Goal: Check status: Check status

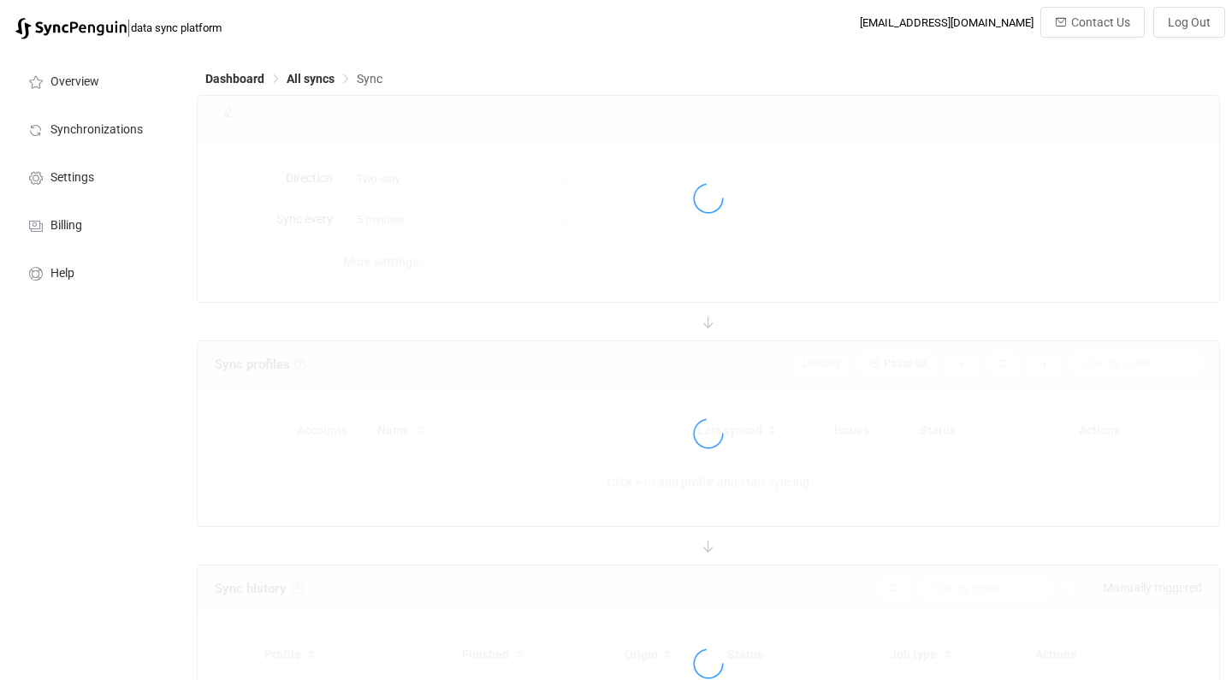
type input "10 minutes"
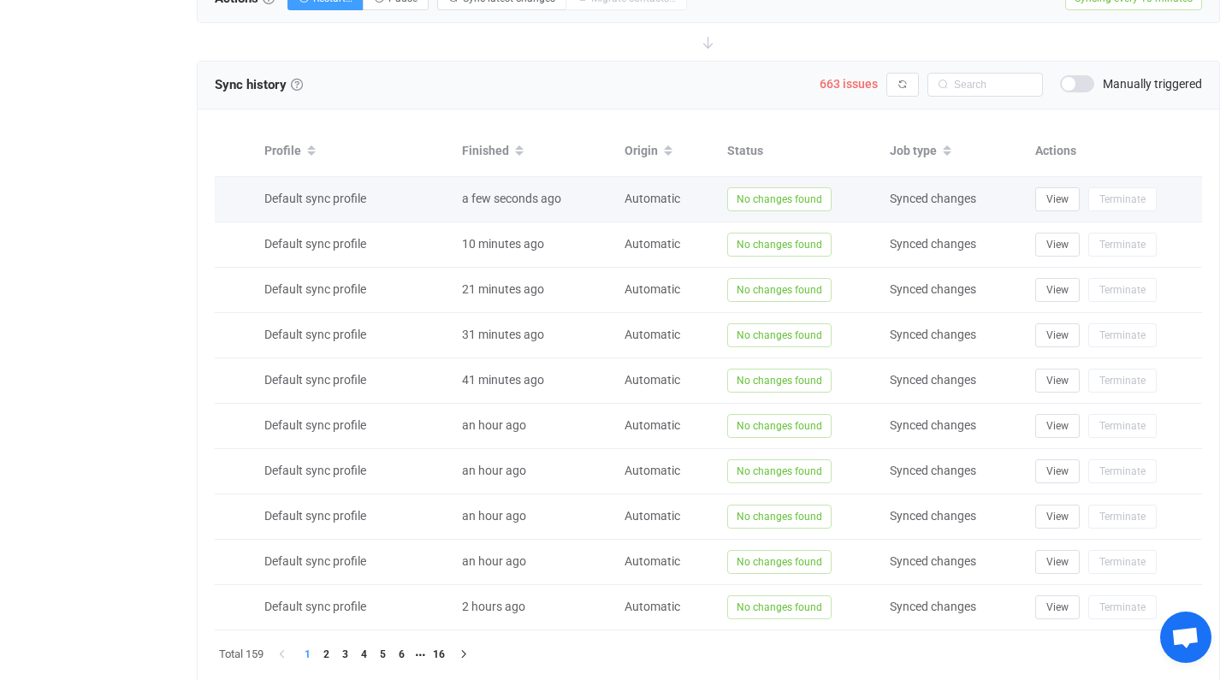
scroll to position [691, 0]
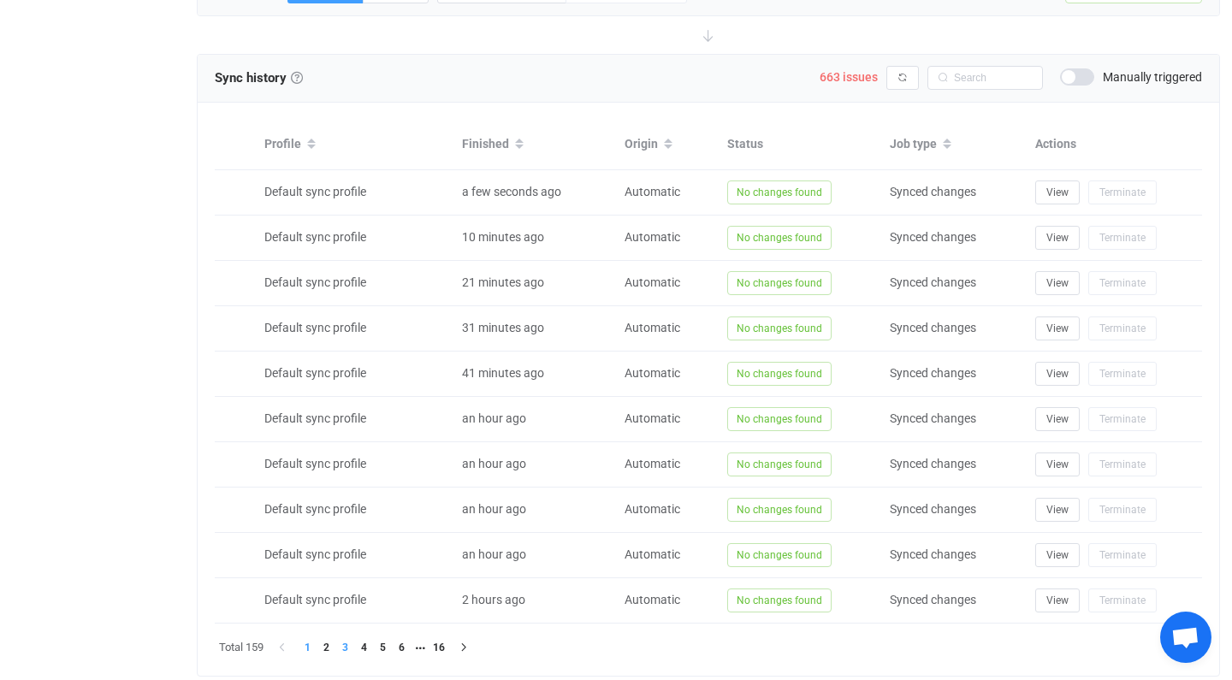
click at [348, 648] on li "3" at bounding box center [344, 647] width 19 height 19
click at [364, 648] on li "4" at bounding box center [363, 647] width 19 height 19
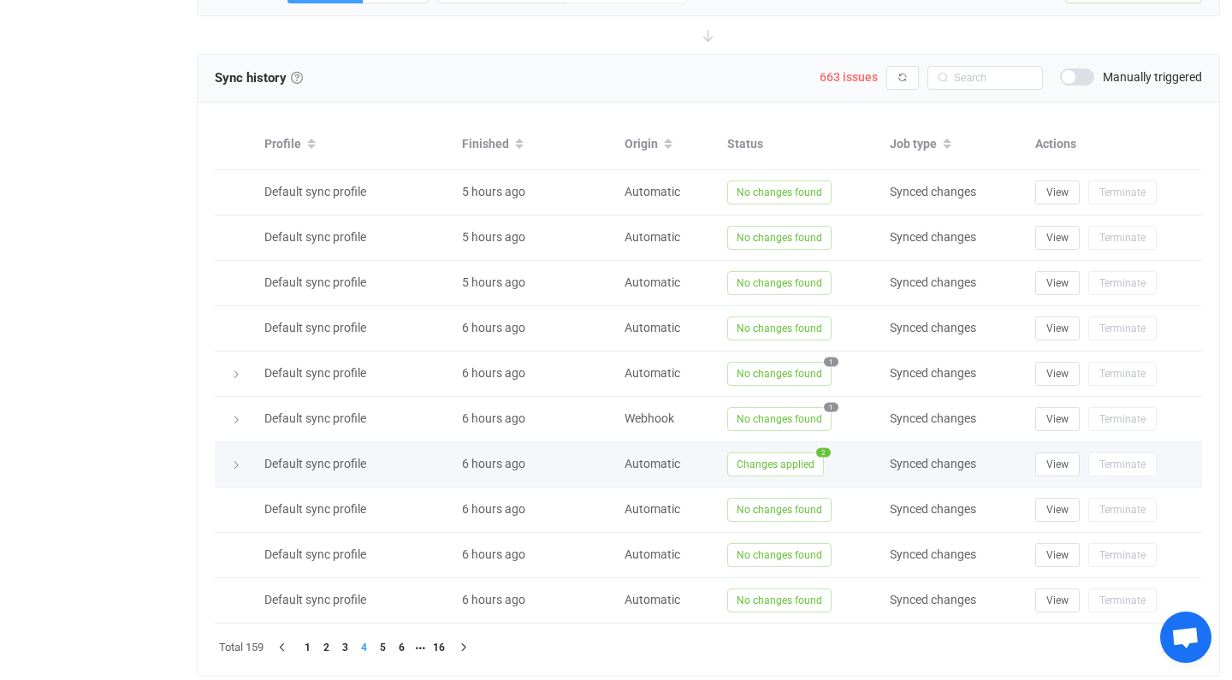
click at [819, 452] on span "2" at bounding box center [823, 451] width 15 height 9
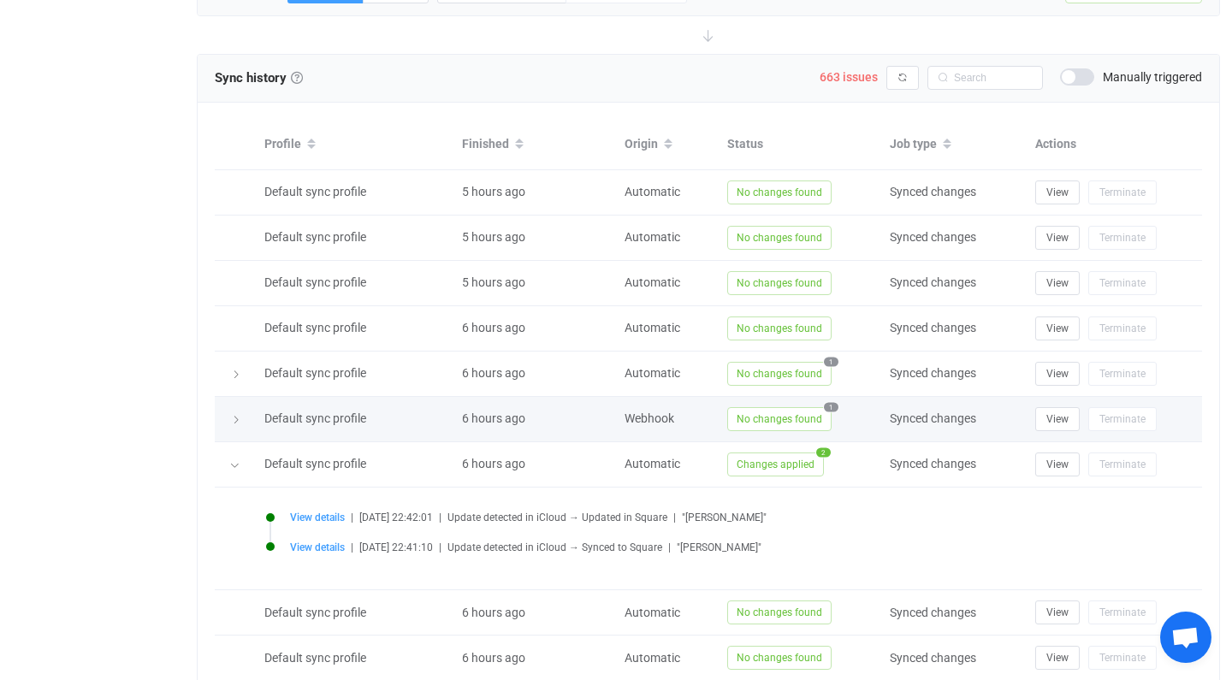
click at [826, 404] on span "1" at bounding box center [831, 406] width 15 height 9
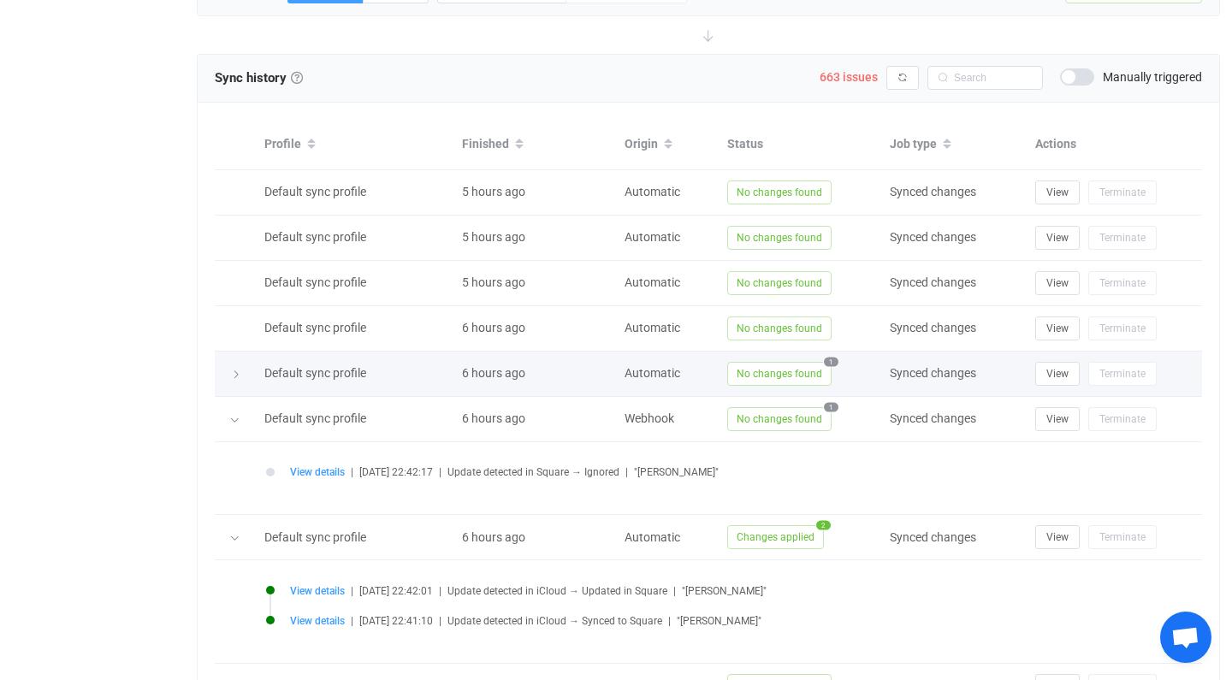
click at [830, 358] on span "1" at bounding box center [831, 361] width 15 height 9
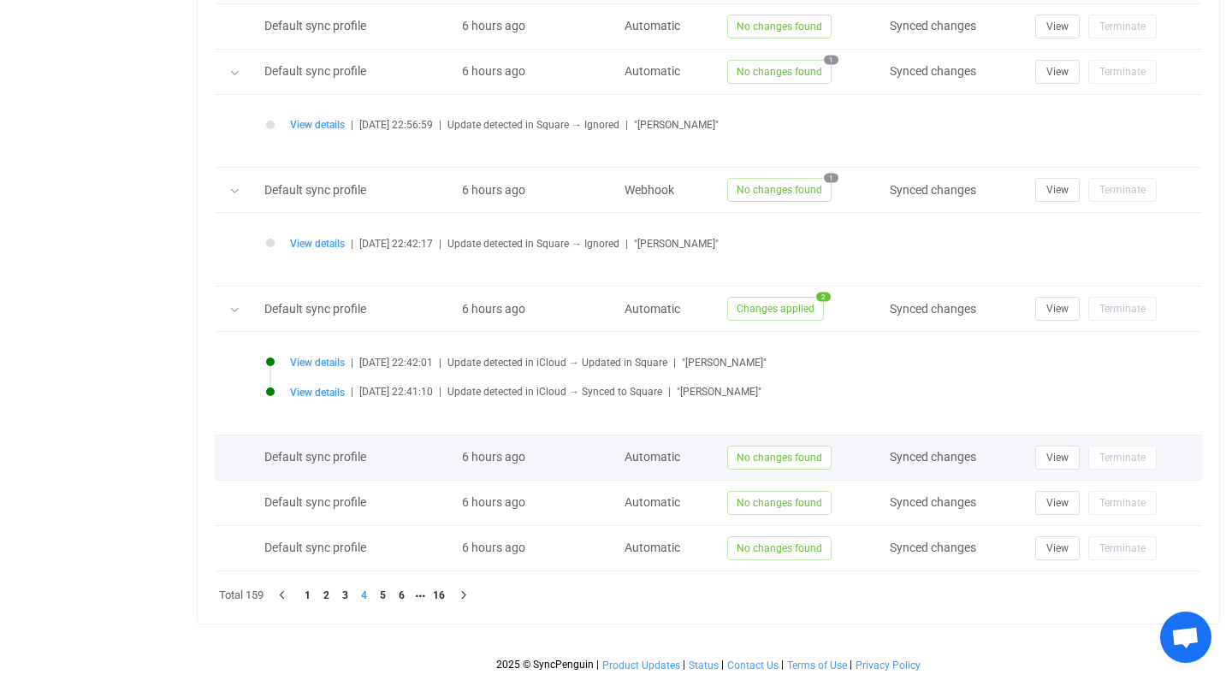
scroll to position [993, 0]
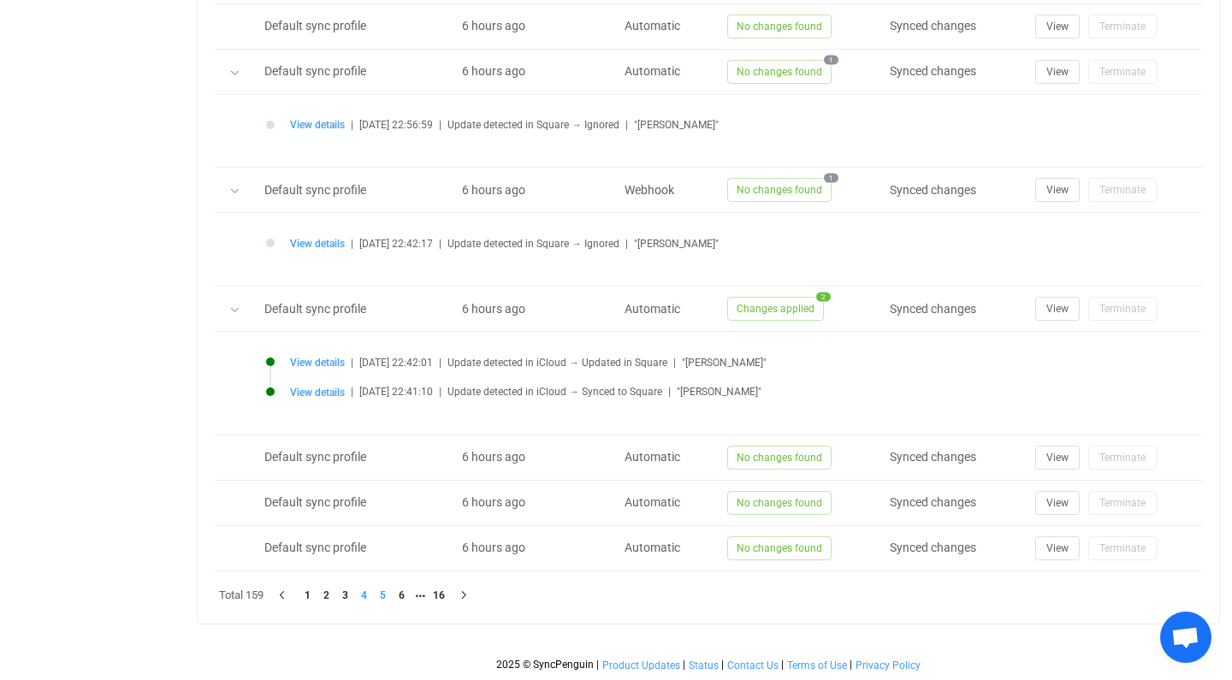
click at [385, 594] on li "5" at bounding box center [382, 595] width 19 height 19
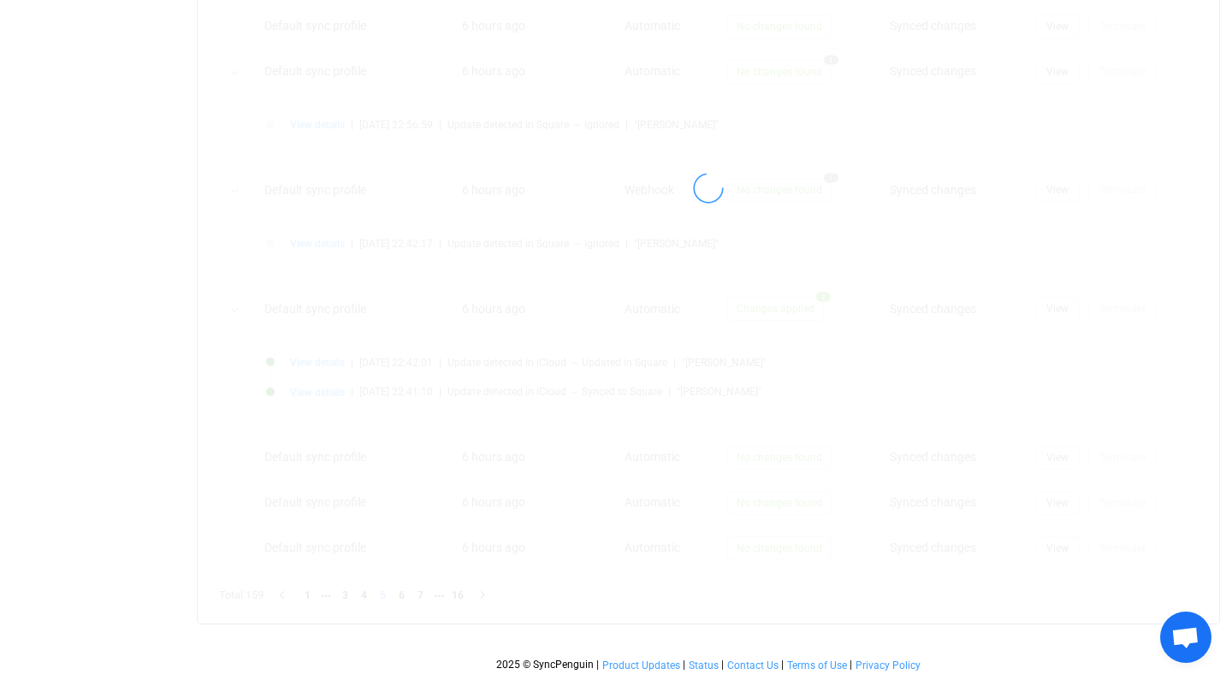
scroll to position [742, 0]
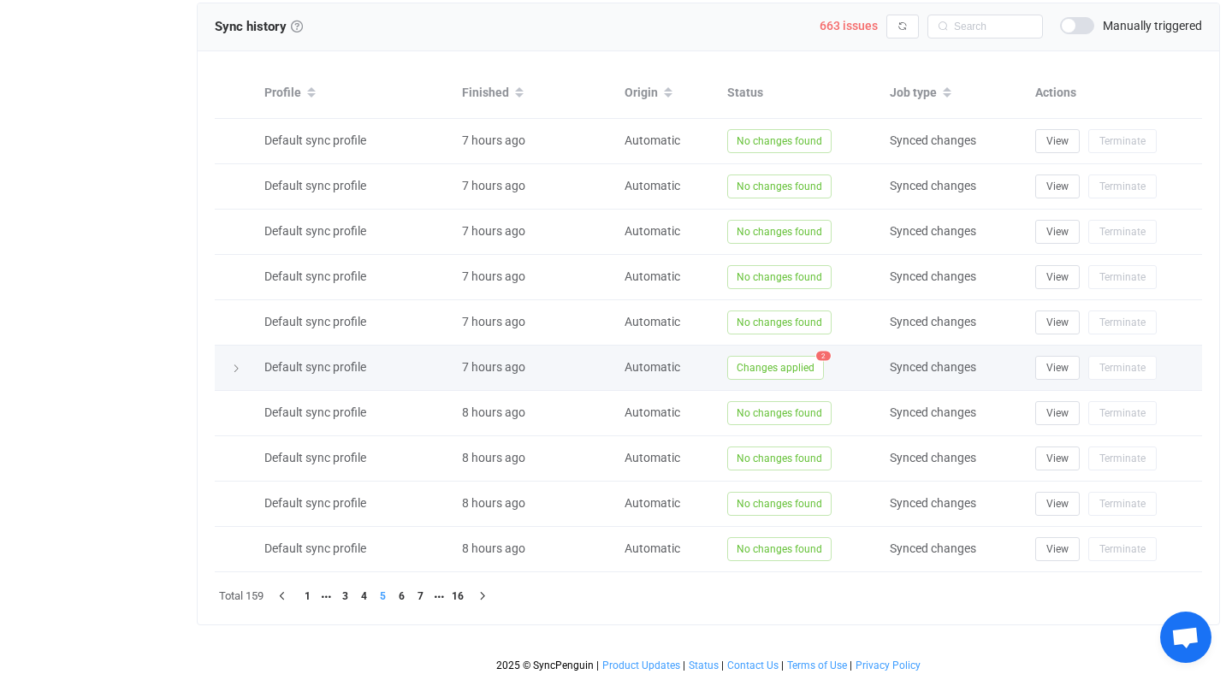
click at [822, 356] on span "2" at bounding box center [823, 355] width 15 height 9
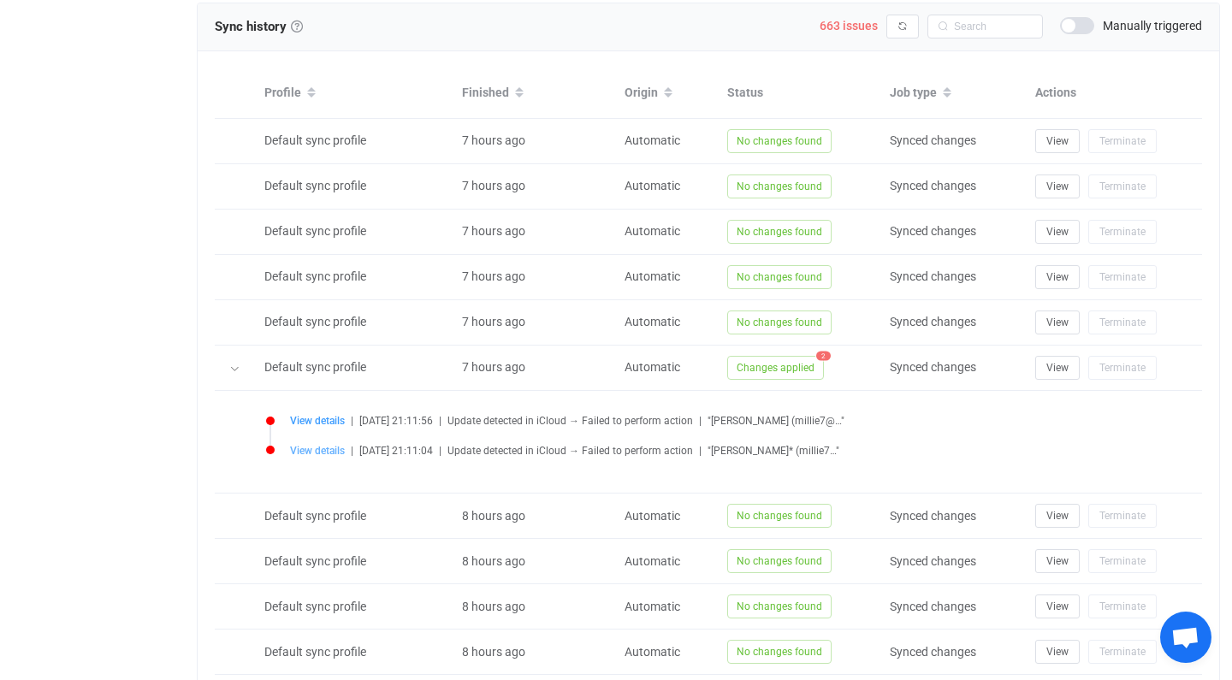
click at [320, 449] on span "View details" at bounding box center [317, 451] width 55 height 12
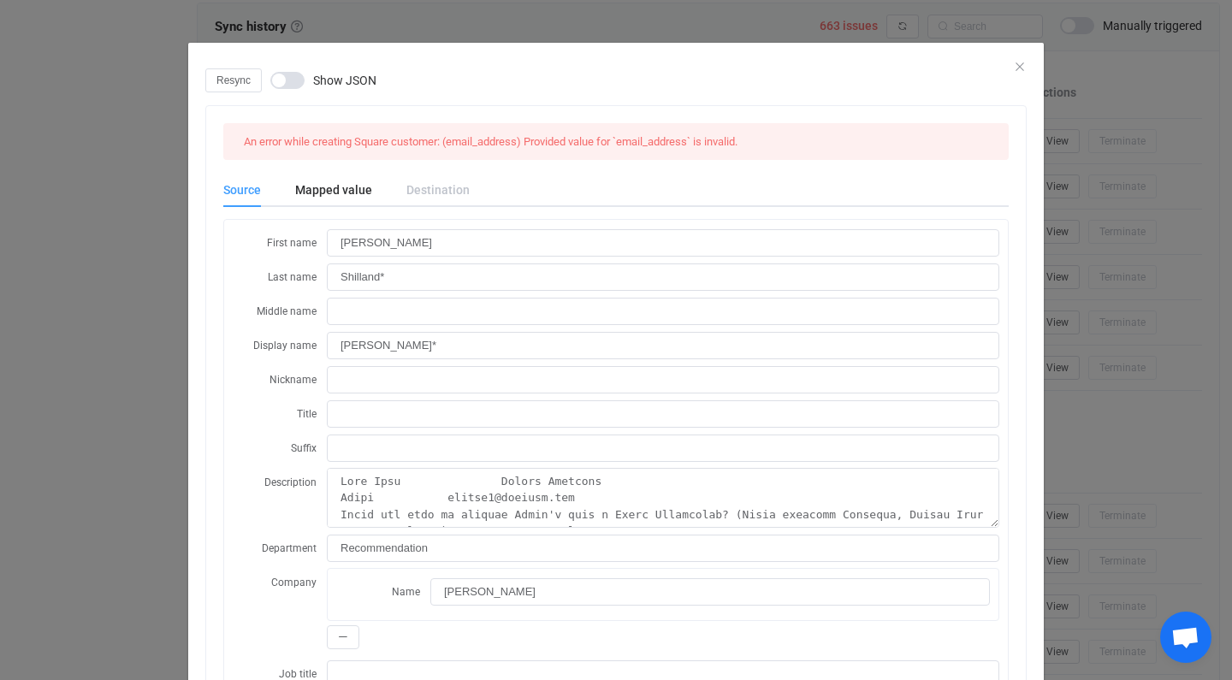
click at [1019, 68] on div "Resync Show JSON" at bounding box center [615, 80] width 821 height 24
click at [1017, 68] on icon "Close" at bounding box center [1020, 67] width 14 height 14
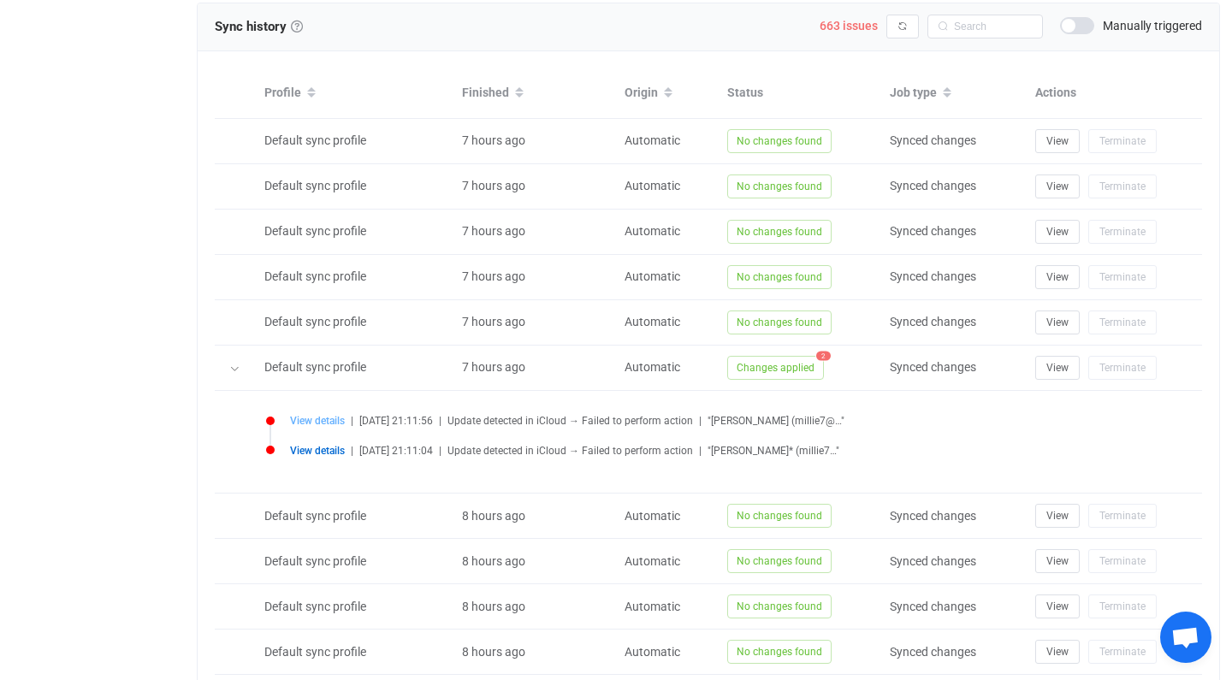
click at [318, 421] on span "View details" at bounding box center [317, 421] width 55 height 12
type input "Shilland"
type input "[PERSON_NAME]"
type input "0404 068 664"
type input "NGNkYmFmYjctNmQwZS00NGM4LTgwMTUtOTRiMDdhYzBhZWQ4.vcf"
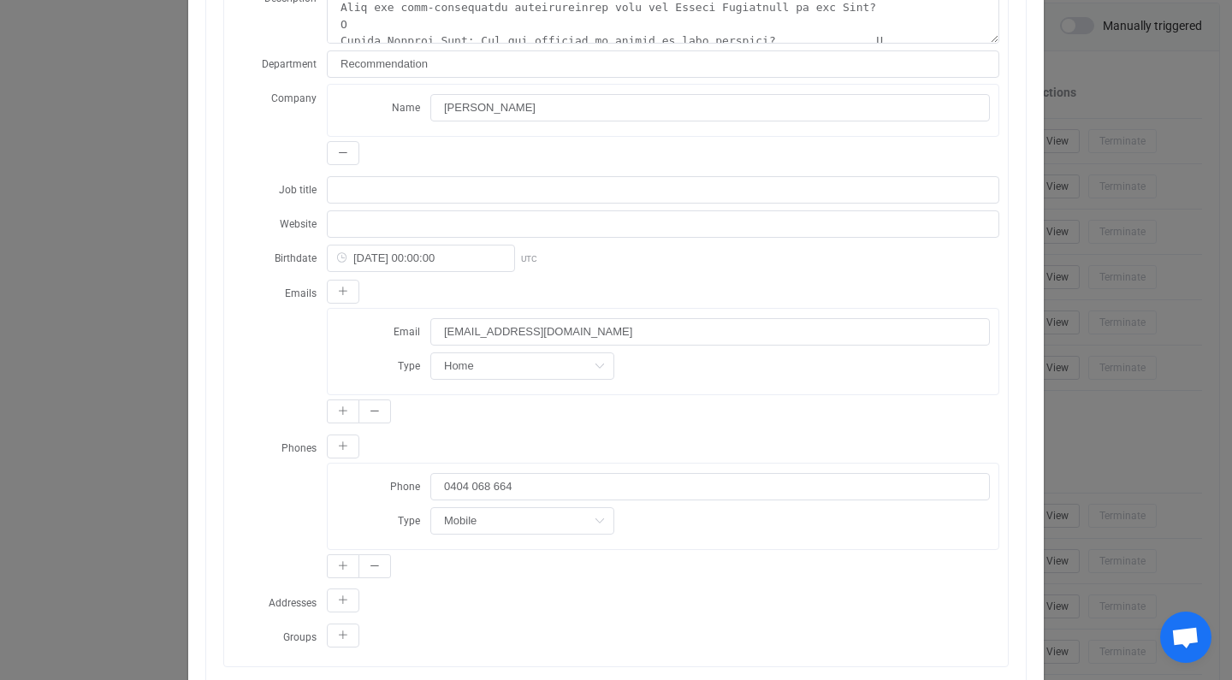
scroll to position [496, 0]
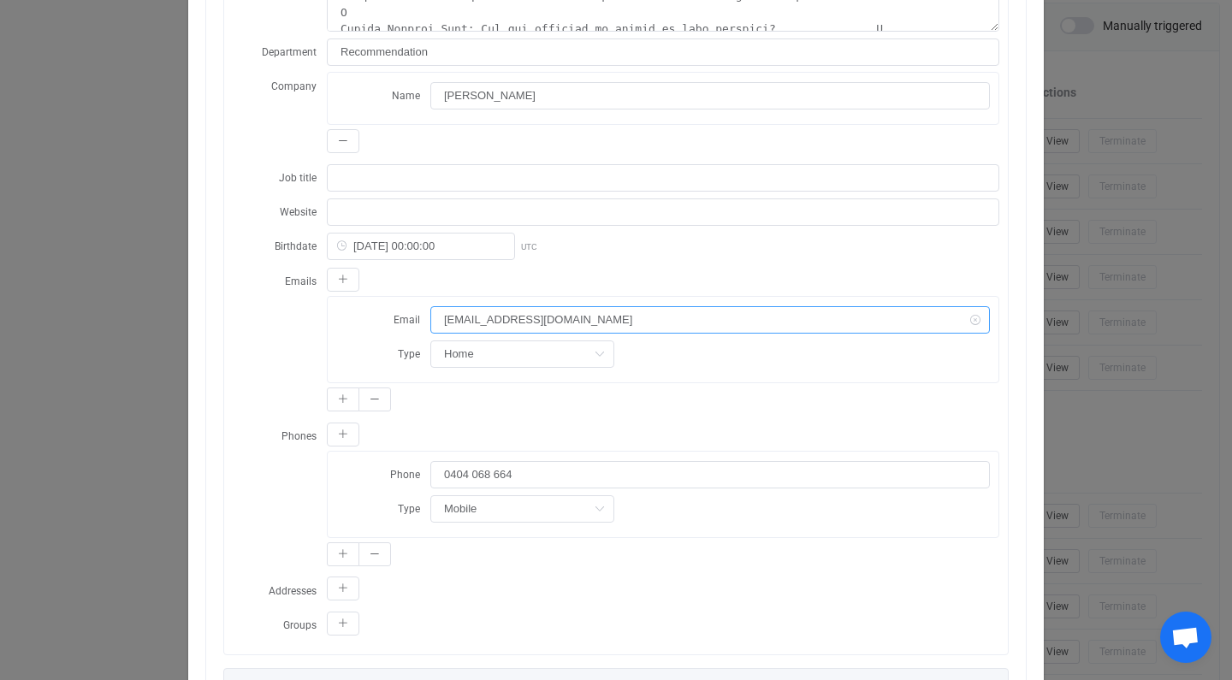
click at [504, 320] on input "[EMAIL_ADDRESS][DOMAIN_NAME]" at bounding box center [709, 319] width 559 height 27
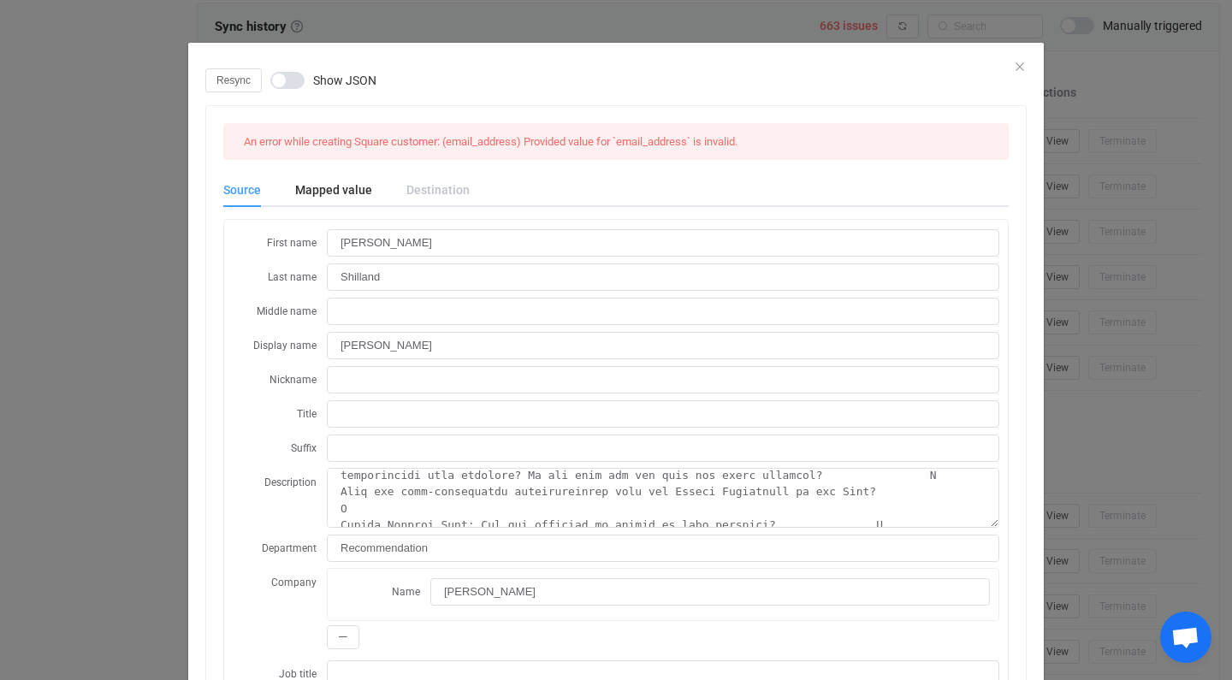
scroll to position [0, 0]
click at [435, 190] on div "Destination" at bounding box center [429, 190] width 80 height 34
click at [355, 186] on div "Mapped value" at bounding box center [333, 190] width 111 height 34
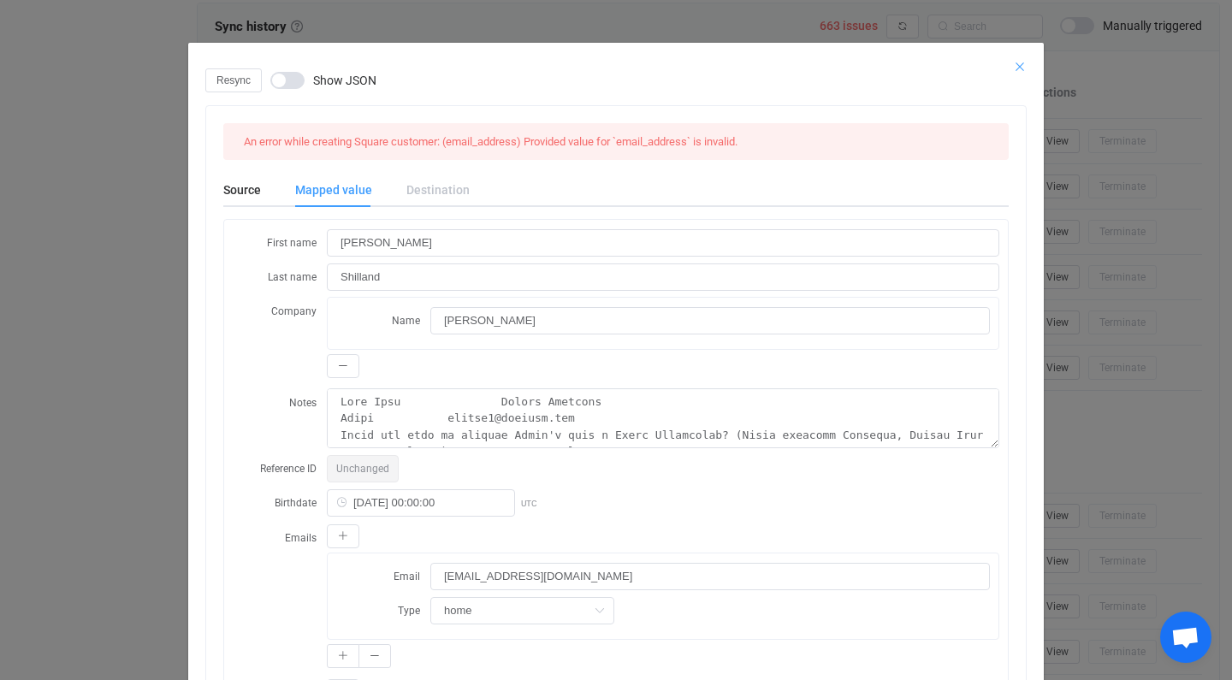
click at [1021, 64] on icon "Close" at bounding box center [1020, 67] width 14 height 14
